Goal: Information Seeking & Learning: Learn about a topic

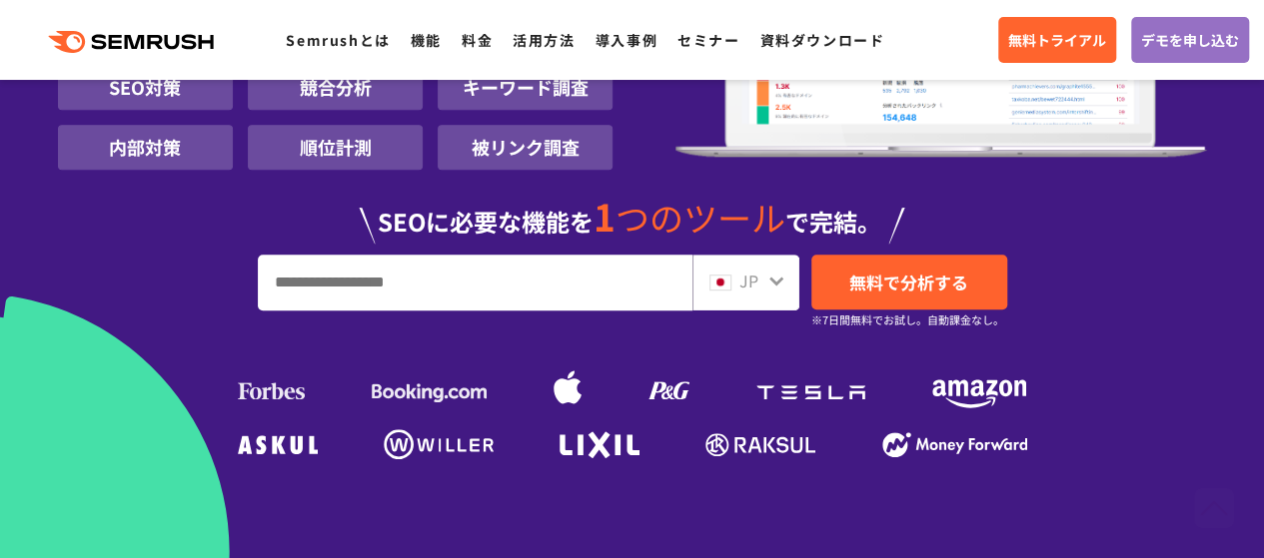
scroll to position [400, 0]
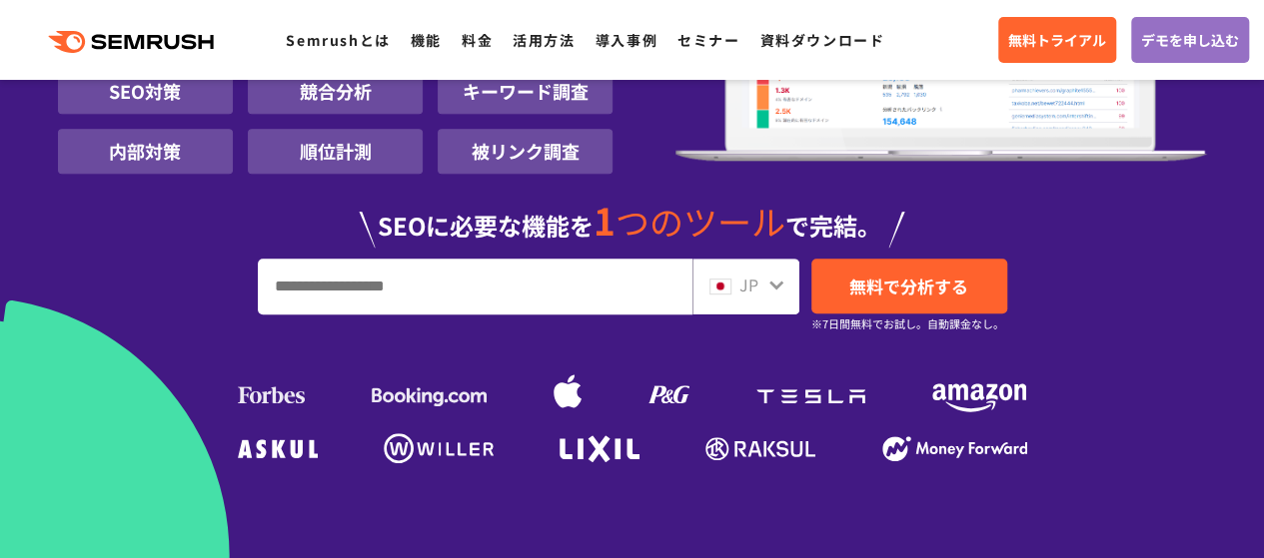
click at [364, 277] on input "URL、キーワードを入力してください" at bounding box center [475, 287] width 433 height 54
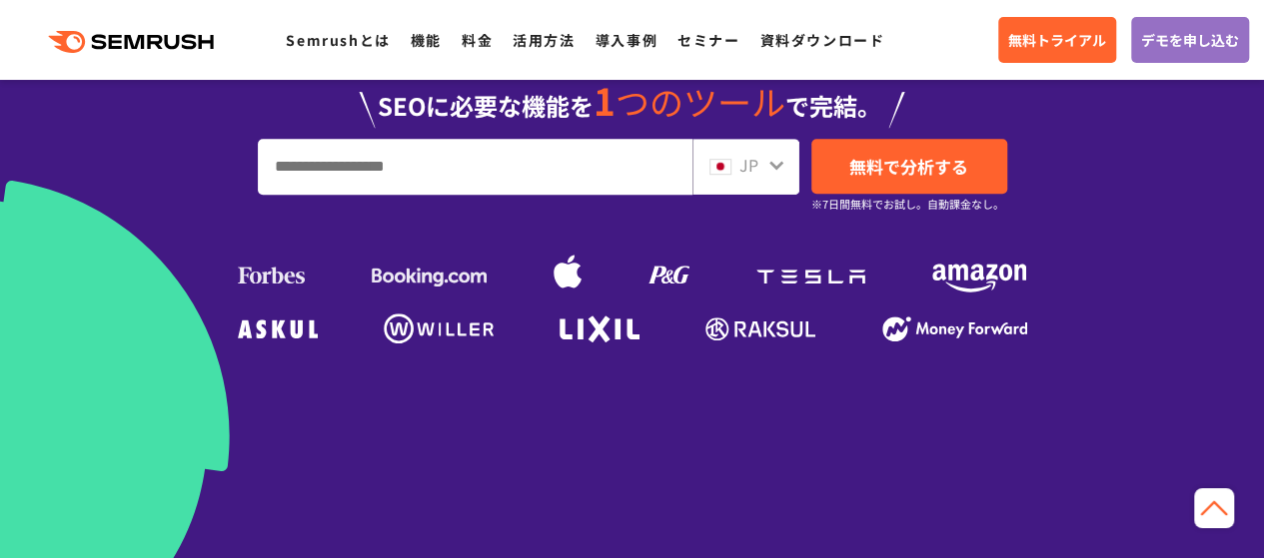
scroll to position [479, 0]
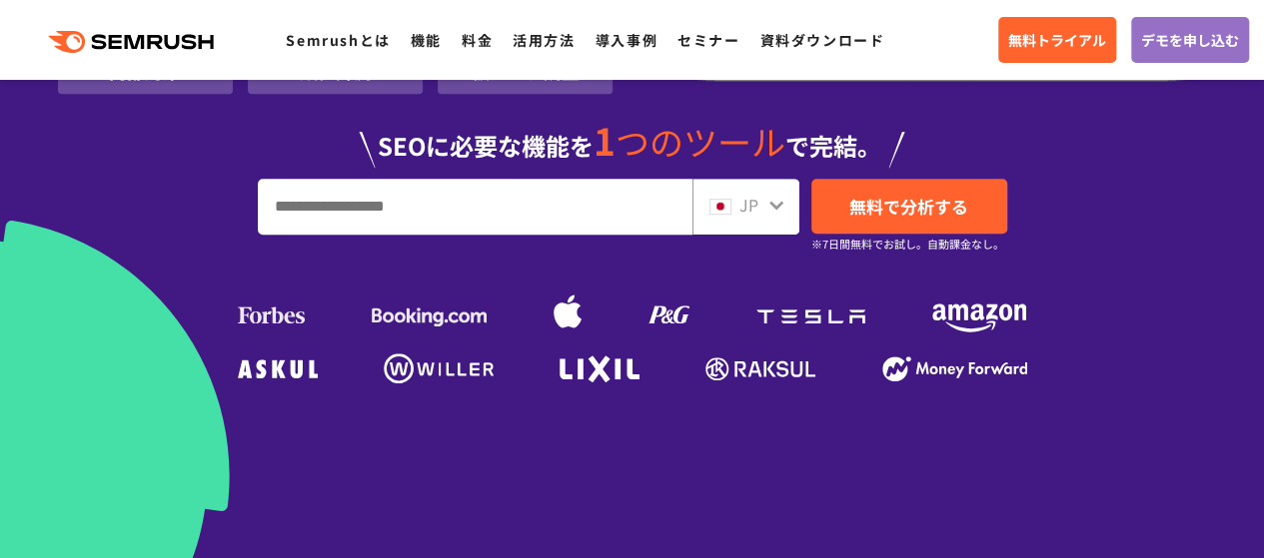
click at [376, 198] on input "URL、キーワードを入力してください" at bounding box center [475, 207] width 433 height 54
type input "*"
type input "****"
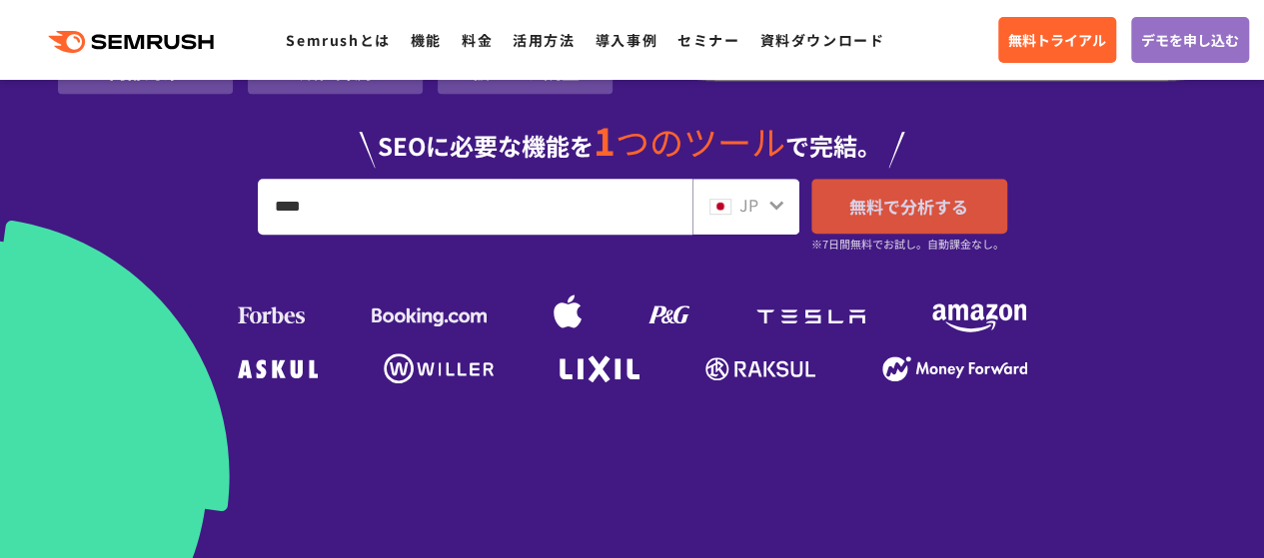
click at [904, 213] on span "無料で分析する" at bounding box center [908, 206] width 119 height 25
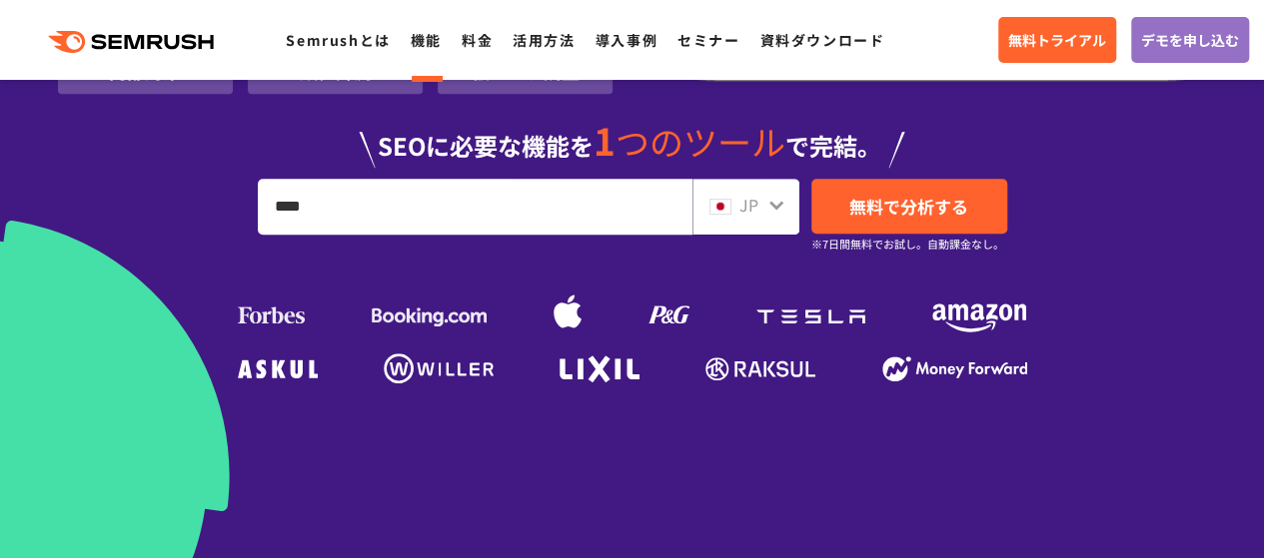
click at [430, 48] on link "機能" at bounding box center [426, 40] width 31 height 20
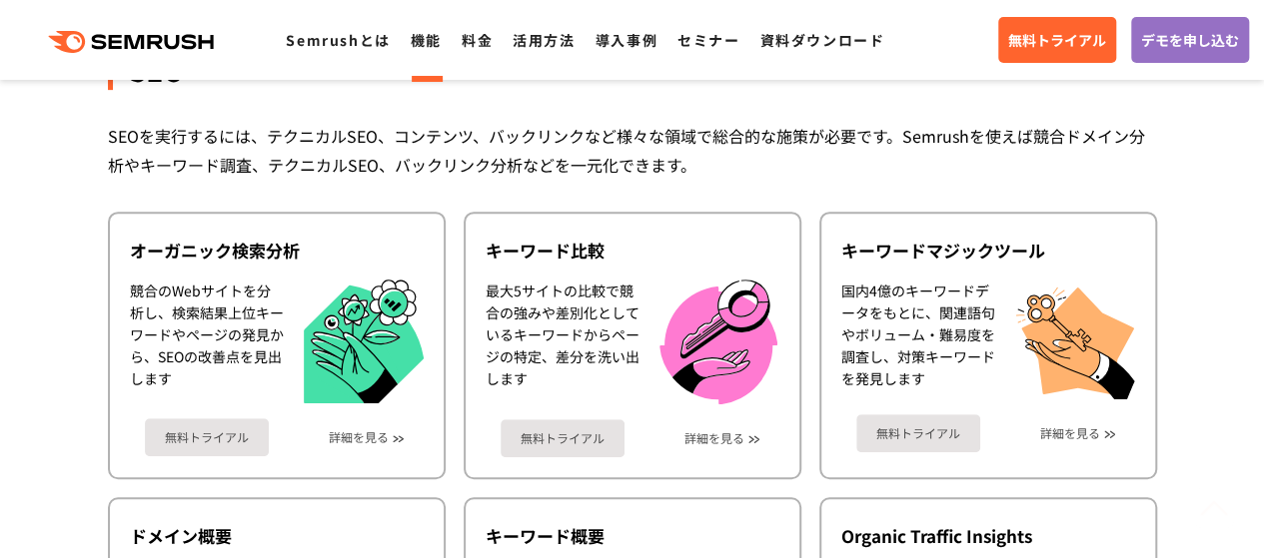
scroll to position [519, 0]
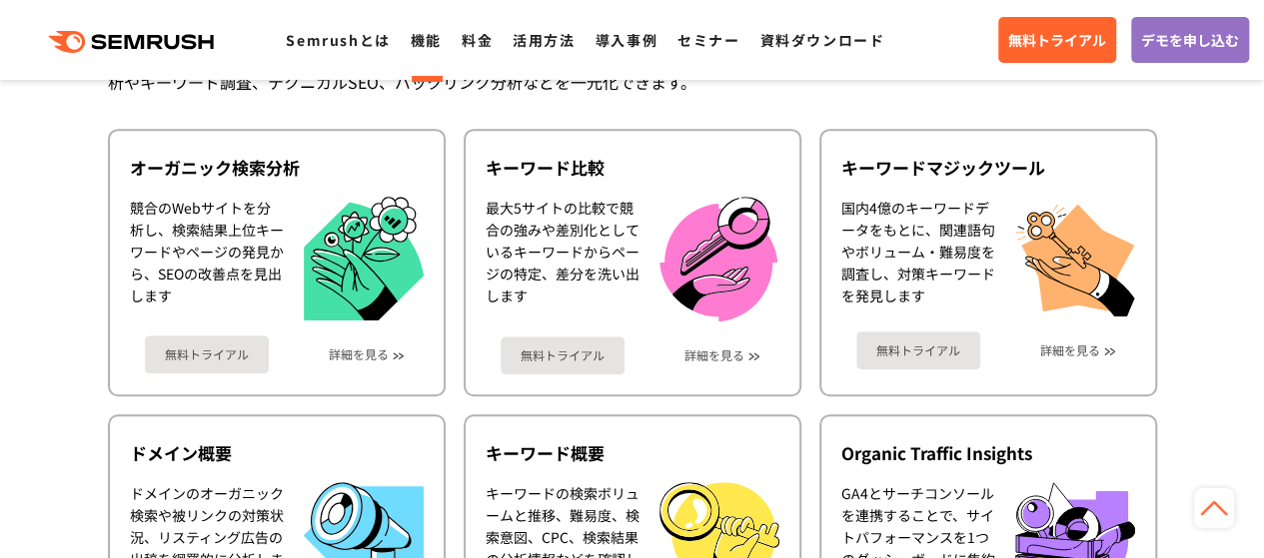
click at [469, 55] on div ".cls {fill: #FF642D;} .cls {fill: #FF642D;} Semrushとは 機能 料金 活用方法 導入事例 セミナー 資料ダウ…" at bounding box center [632, 40] width 1264 height 60
click at [467, 45] on link "料金" at bounding box center [476, 40] width 31 height 20
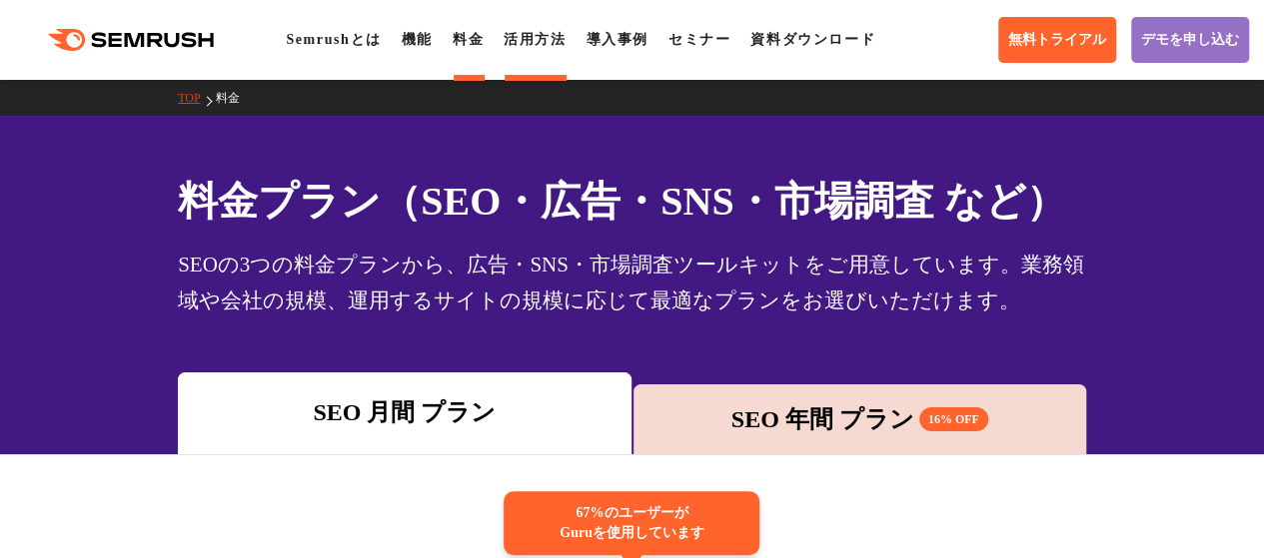
click at [527, 51] on li "活用方法" at bounding box center [534, 40] width 62 height 24
click at [525, 47] on link "活用方法" at bounding box center [534, 39] width 62 height 15
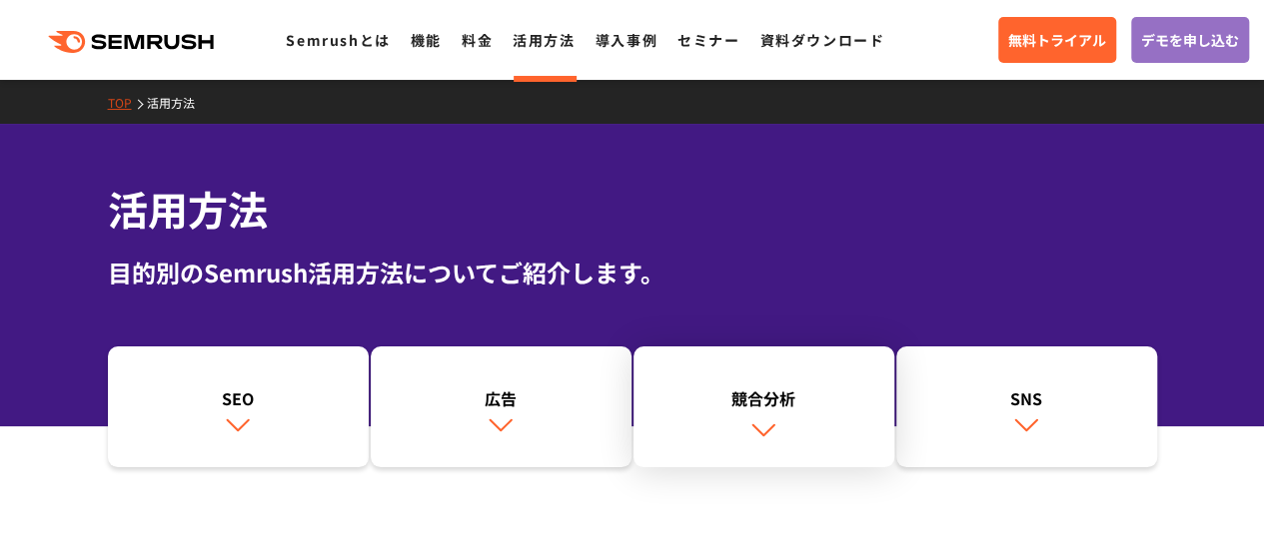
click at [745, 417] on link "競合分析" at bounding box center [763, 408] width 261 height 122
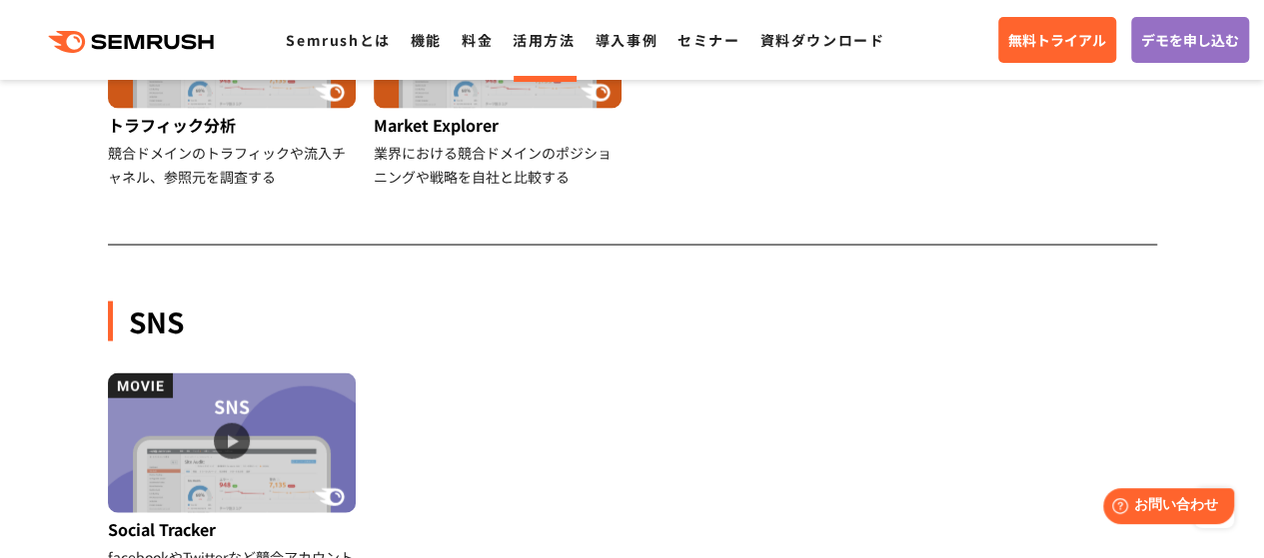
scroll to position [2171, 0]
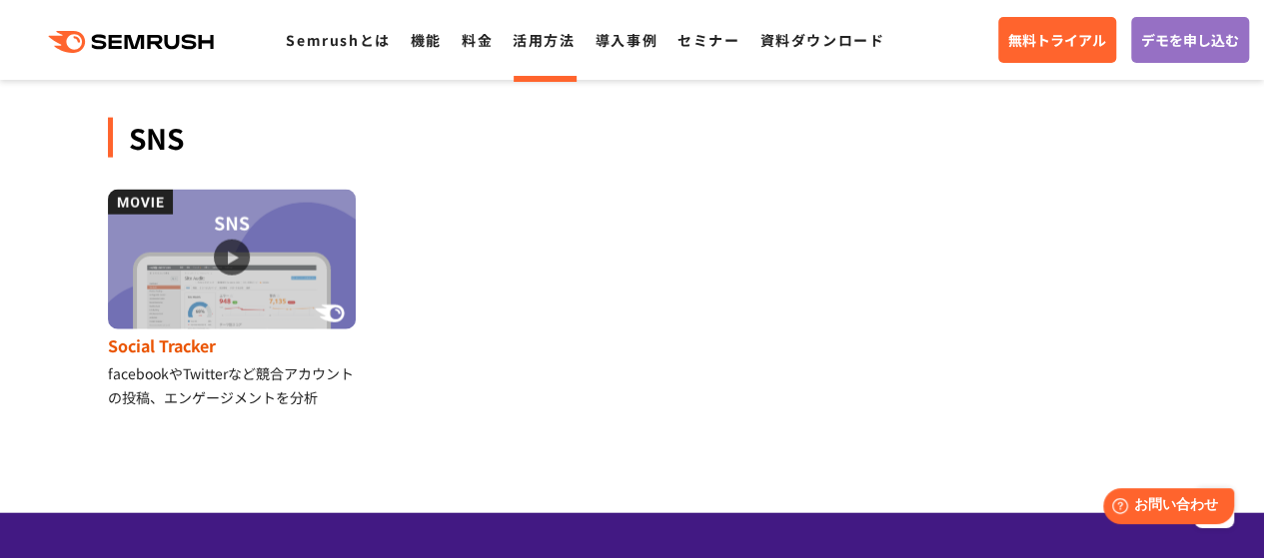
click at [231, 264] on img at bounding box center [232, 260] width 248 height 140
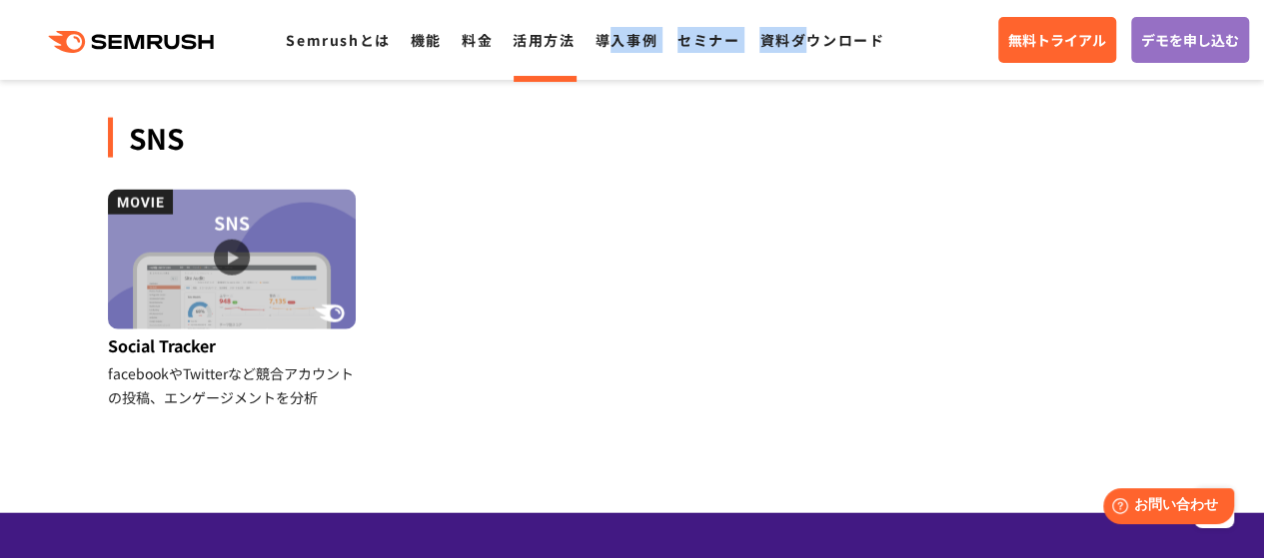
drag, startPoint x: 799, startPoint y: 52, endPoint x: 613, endPoint y: 55, distance: 185.8
click at [613, 55] on div ".cls {fill: #FF642D;} .cls {fill: #FF642D;} Semrushとは 機能 料金 活用方法 導入事例 セミナー 資料ダウ…" at bounding box center [632, 40] width 1264 height 60
click at [609, 45] on link "導入事例" at bounding box center [626, 40] width 62 height 20
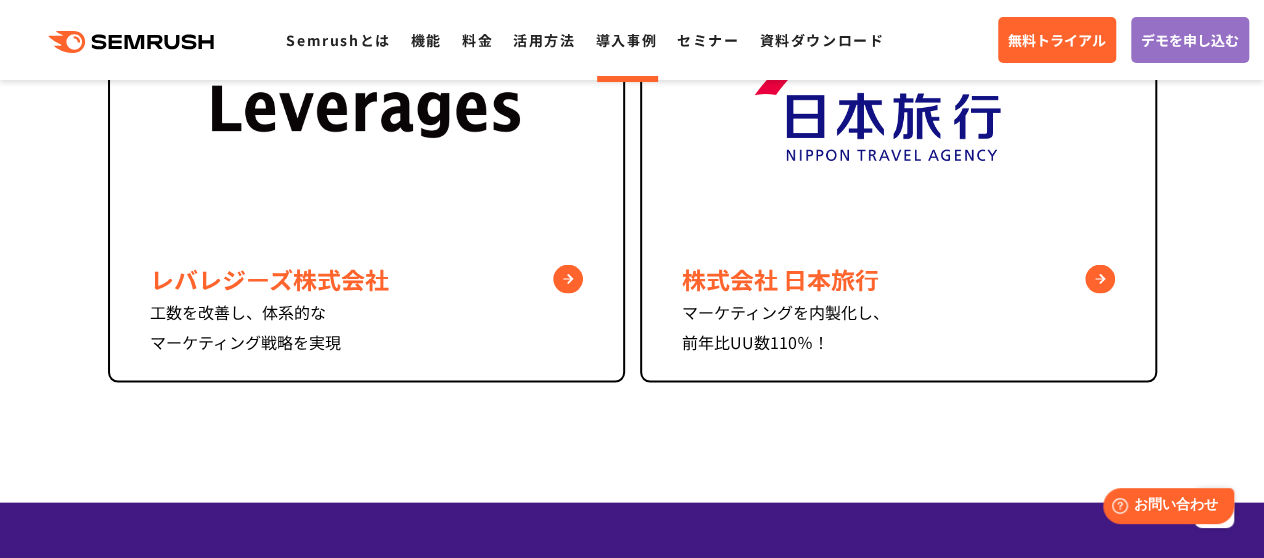
scroll to position [1878, 0]
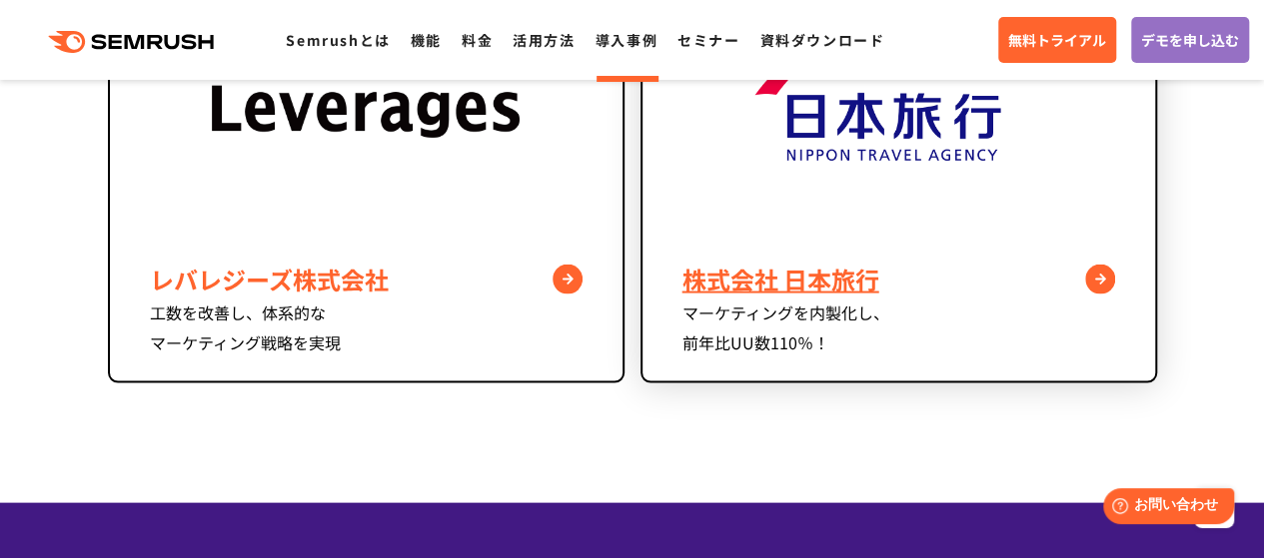
click at [1106, 285] on div "株式会社 日本旅行" at bounding box center [898, 279] width 433 height 36
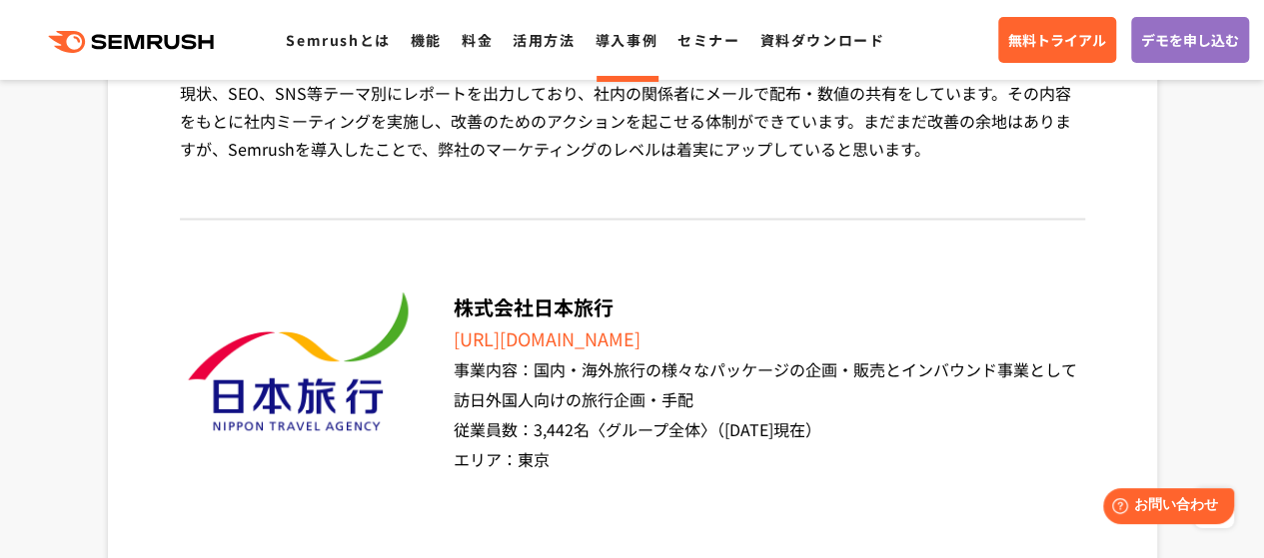
scroll to position [5714, 0]
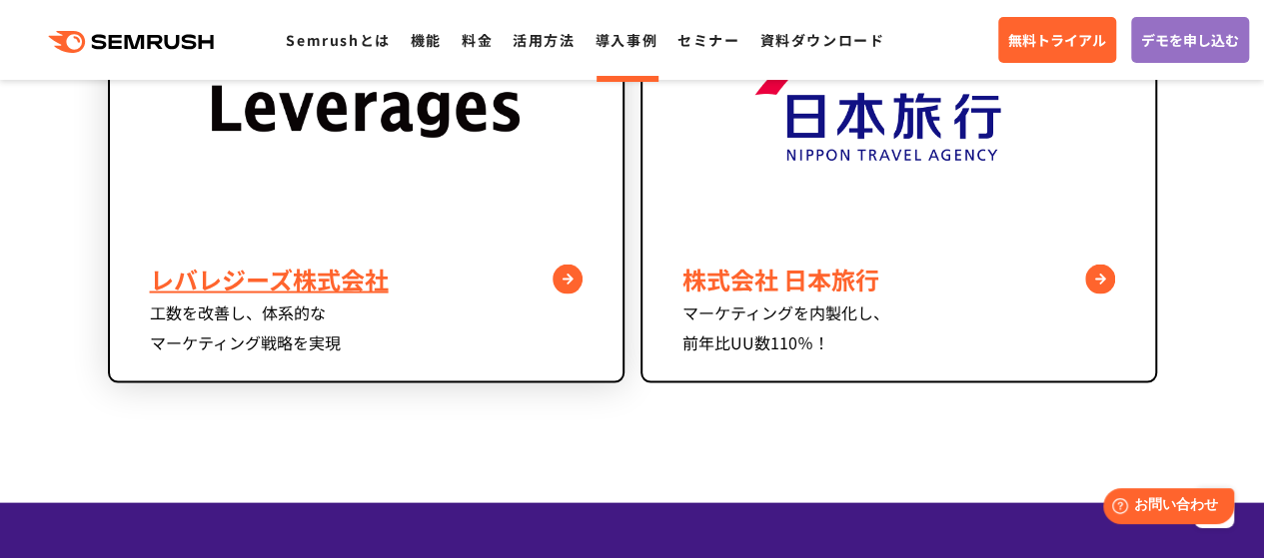
click at [258, 194] on img at bounding box center [366, 98] width 308 height 277
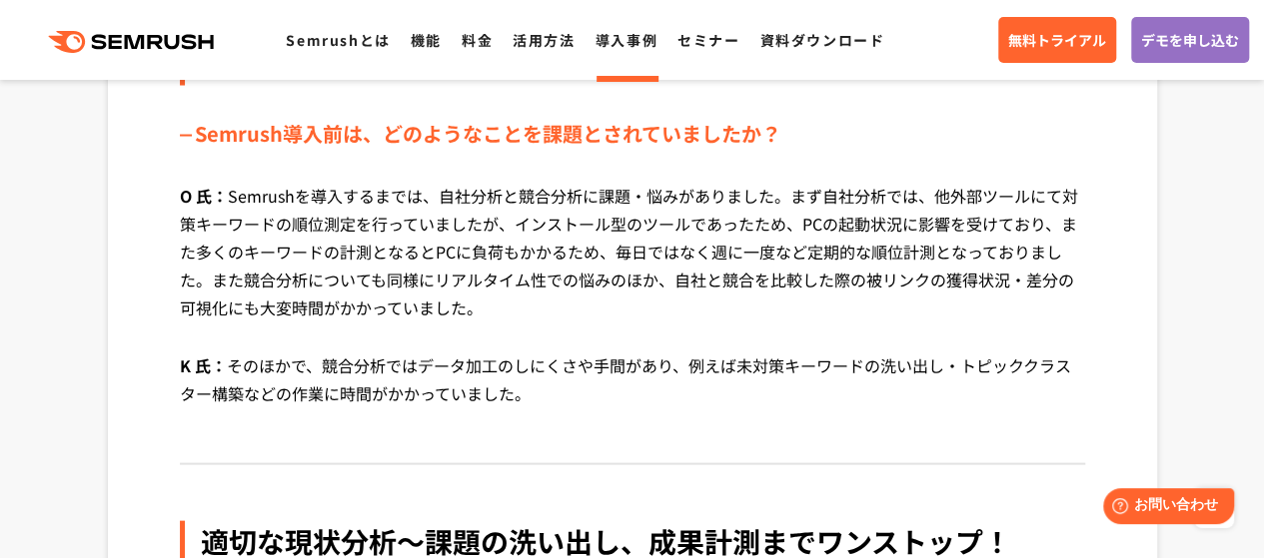
scroll to position [1878, 0]
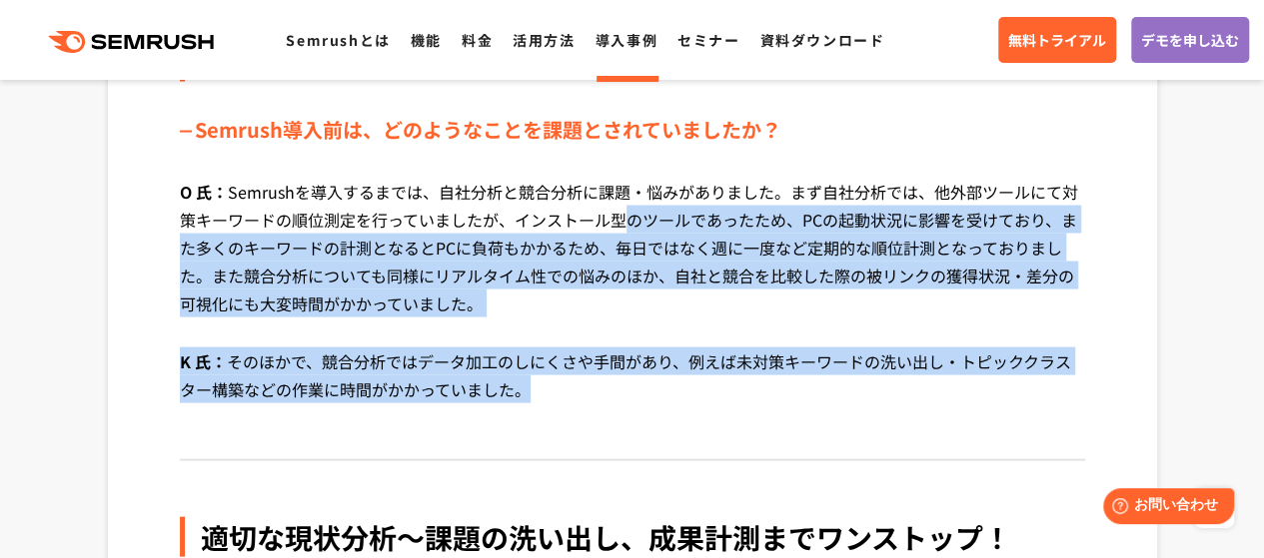
drag, startPoint x: 630, startPoint y: 219, endPoint x: 715, endPoint y: 399, distance: 198.8
click at [715, 399] on div "外部ツールの横断、定量的なデータ分析が行えないことに悩みを感じていました Semrush導入前は、どのようなことを課題とされていましたか？ O 氏： Semr…" at bounding box center [632, 230] width 905 height 459
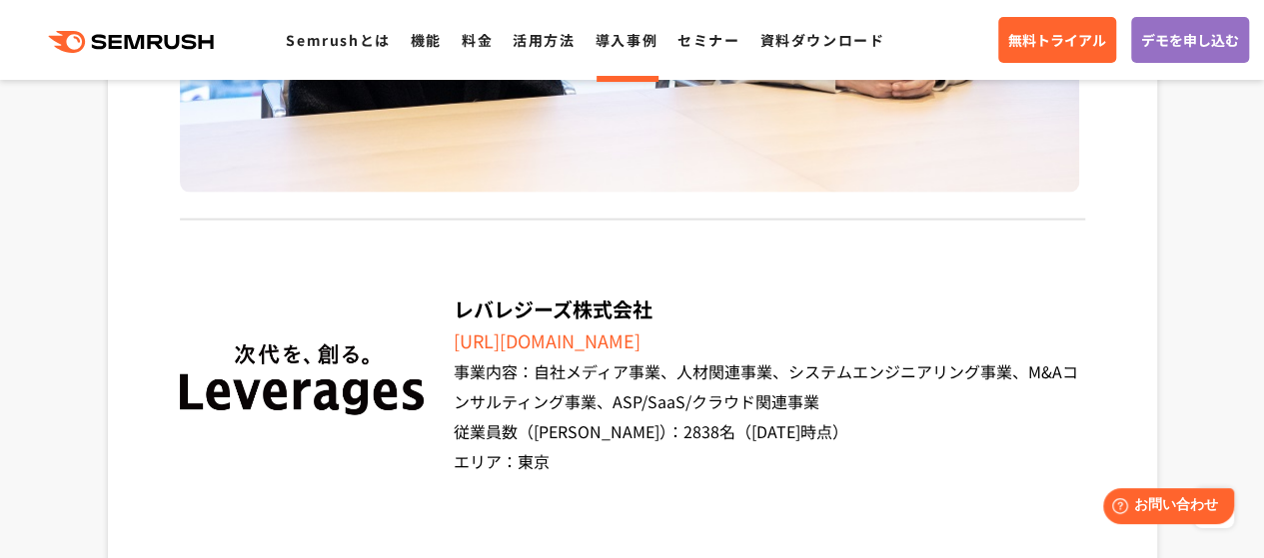
scroll to position [6073, 0]
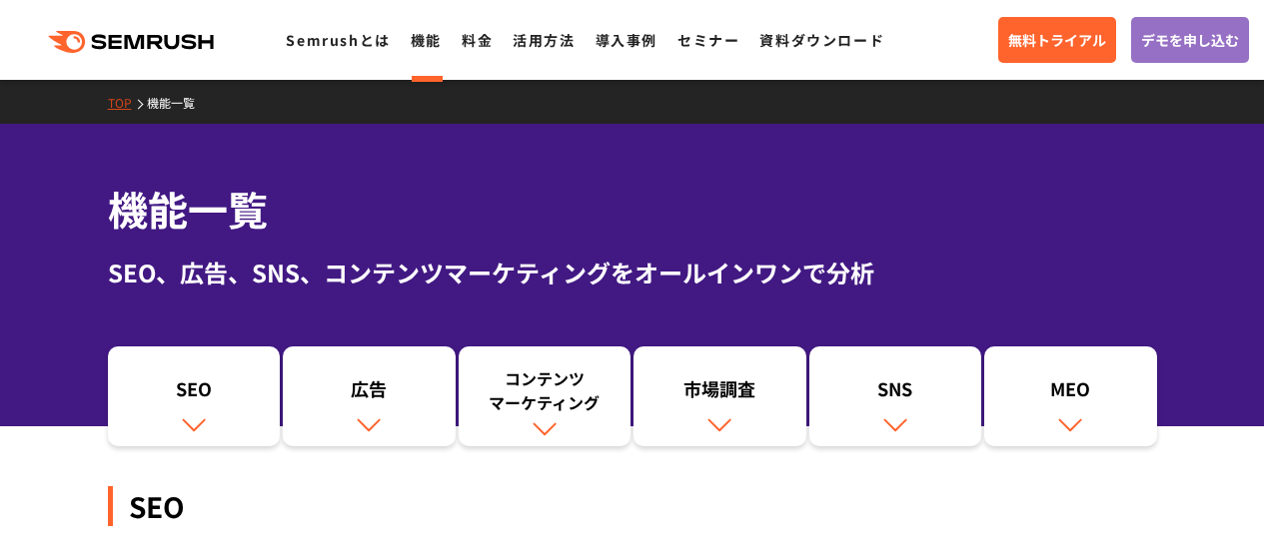
scroll to position [519, 0]
